Goal: Navigation & Orientation: Find specific page/section

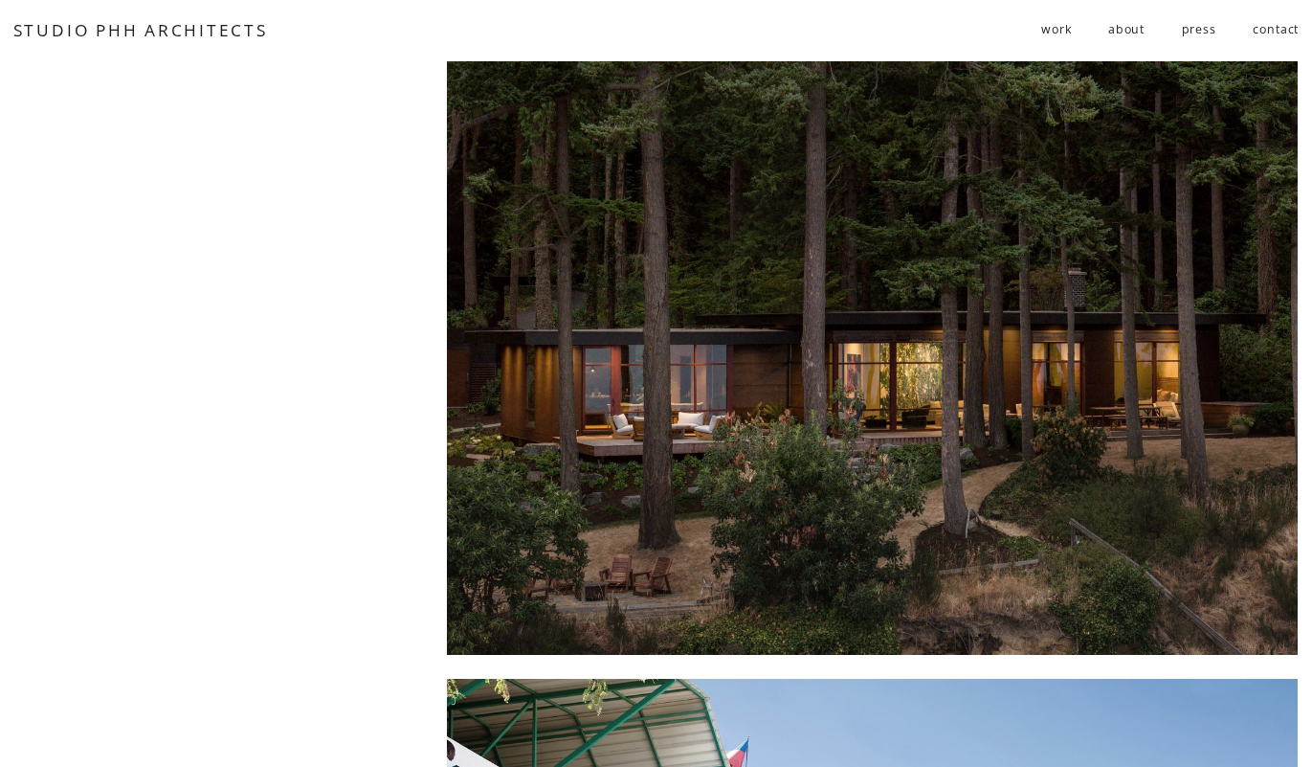
click at [1275, 30] on link "contact" at bounding box center [1276, 30] width 46 height 32
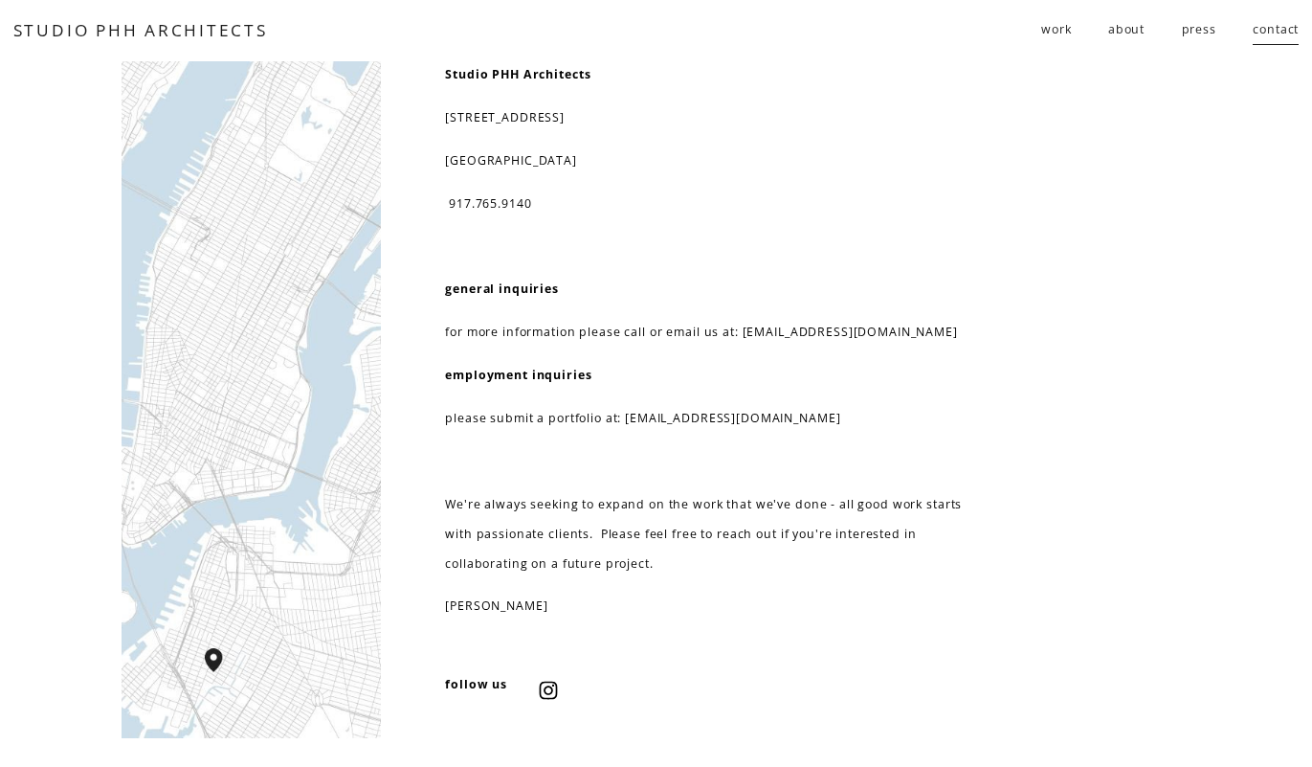
click at [1122, 32] on link "about" at bounding box center [1127, 30] width 36 height 32
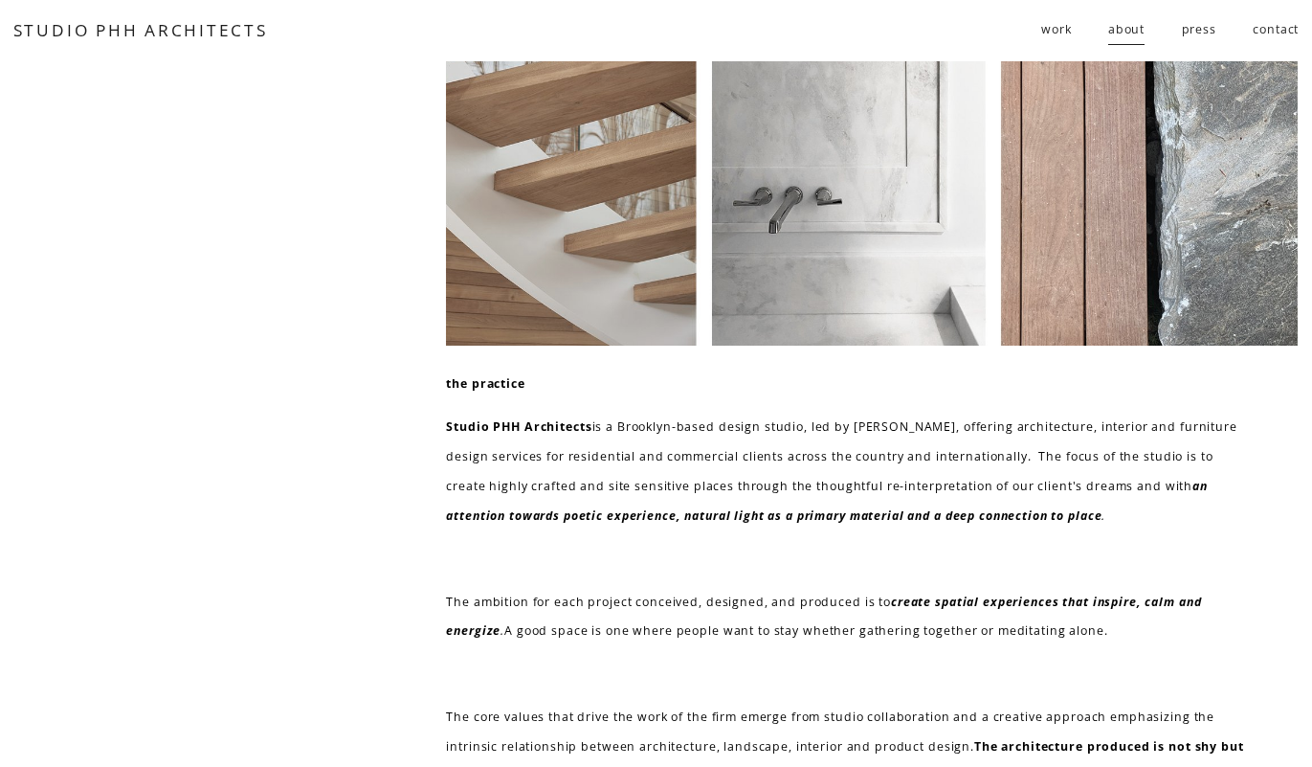
click at [1122, 32] on link "about" at bounding box center [1127, 30] width 36 height 32
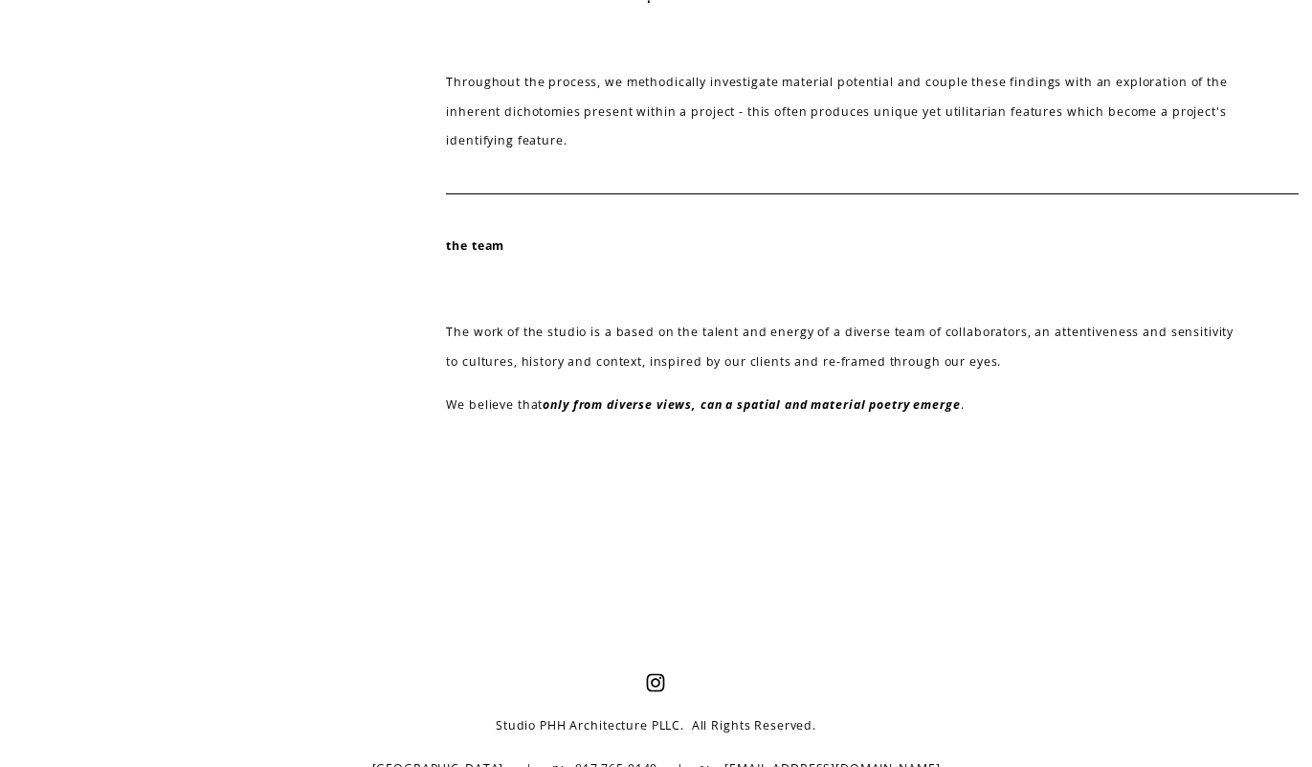
scroll to position [809, 0]
